Goal: Find specific page/section: Find specific page/section

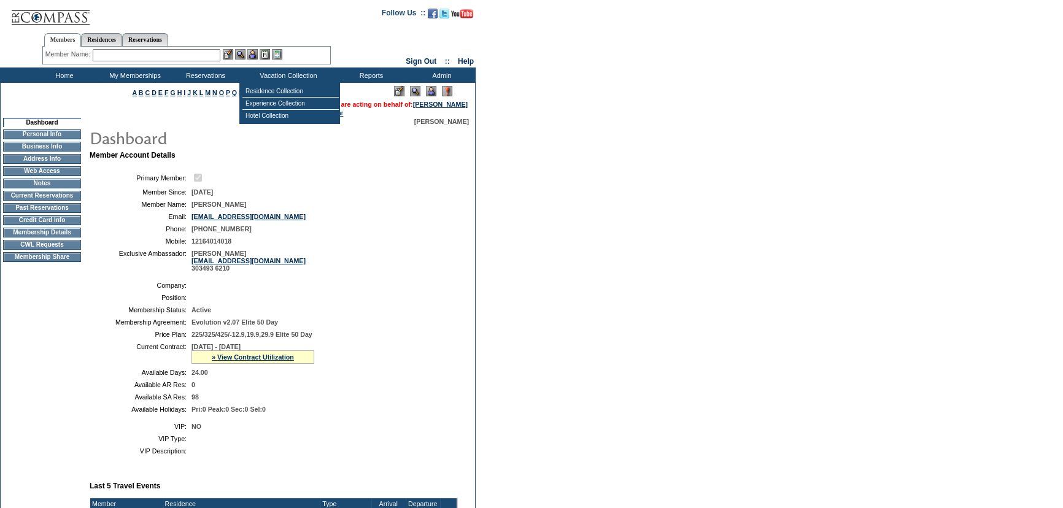
drag, startPoint x: 719, startPoint y: 158, endPoint x: 641, endPoint y: 145, distance: 79.0
click at [718, 158] on form "Follow Us ::" at bounding box center [531, 463] width 1063 height 926
click at [250, 358] on link "» View Contract Utilization" at bounding box center [253, 357] width 82 height 7
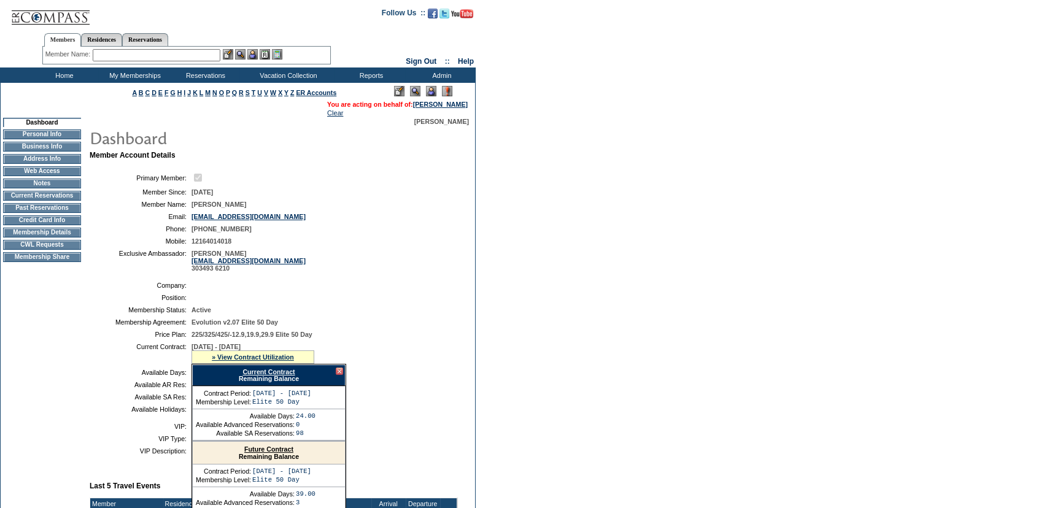
click at [280, 373] on link "Current Contract" at bounding box center [268, 371] width 52 height 7
drag, startPoint x: 541, startPoint y: 380, endPoint x: 595, endPoint y: 423, distance: 68.5
click at [543, 380] on form "Follow Us ::" at bounding box center [531, 463] width 1063 height 926
click at [198, 53] on input "text" at bounding box center [157, 55] width 128 height 12
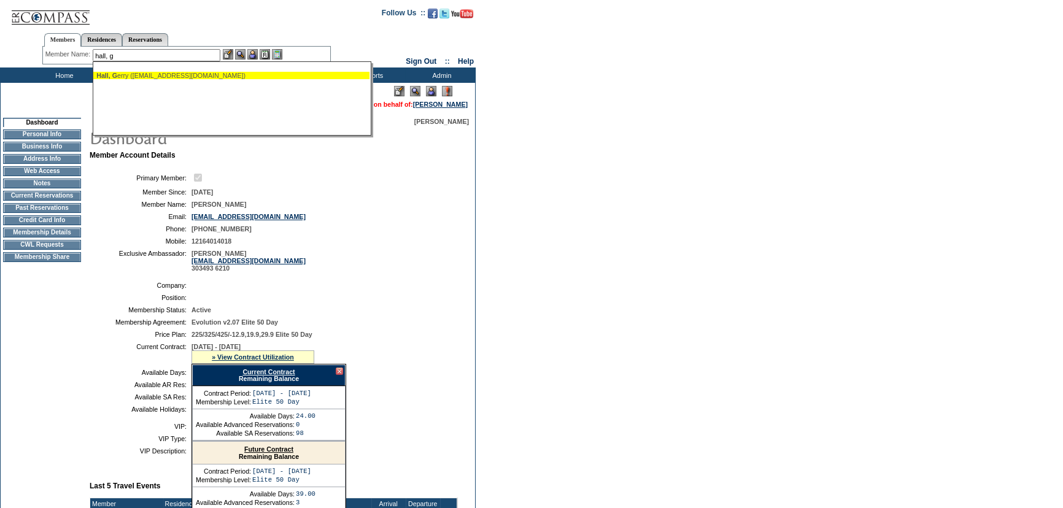
drag, startPoint x: 217, startPoint y: 80, endPoint x: 236, endPoint y: 64, distance: 24.4
click at [221, 78] on ul "Hall, G erry ([EMAIL_ADDRESS][DOMAIN_NAME])" at bounding box center [231, 76] width 276 height 14
drag, startPoint x: 252, startPoint y: 75, endPoint x: 252, endPoint y: 69, distance: 6.2
click at [252, 74] on div "Hall, G erry ([EMAIL_ADDRESS][DOMAIN_NAME])" at bounding box center [231, 75] width 270 height 7
type input "[PERSON_NAME] ([EMAIL_ADDRESS][DOMAIN_NAME])"
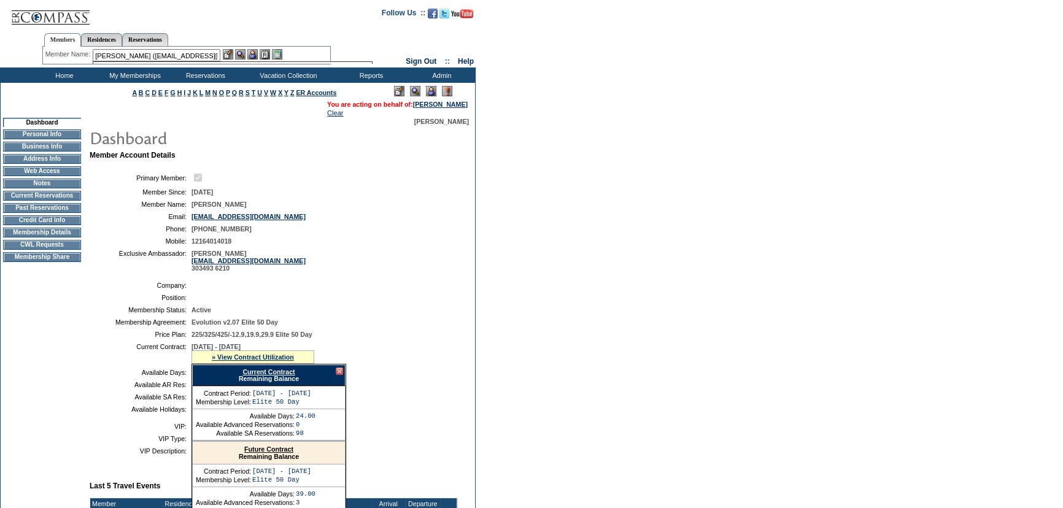
click at [254, 55] on img at bounding box center [252, 54] width 10 height 10
click at [241, 53] on img at bounding box center [240, 54] width 10 height 10
